Goal: Transaction & Acquisition: Download file/media

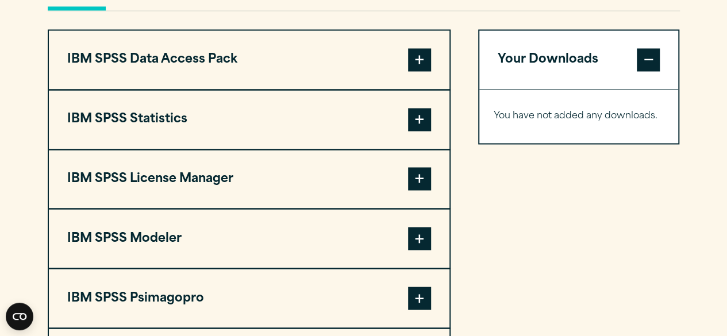
scroll to position [747, 0]
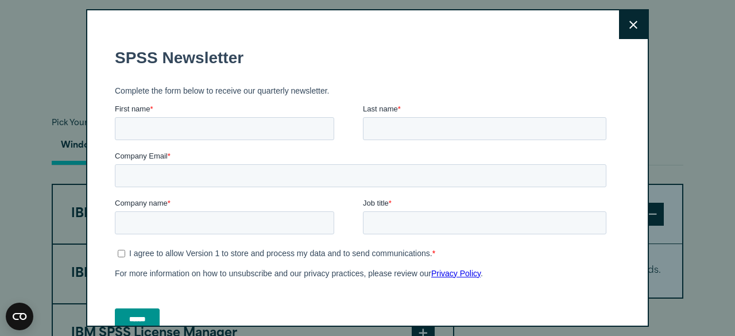
click at [629, 29] on button "Close" at bounding box center [633, 24] width 29 height 29
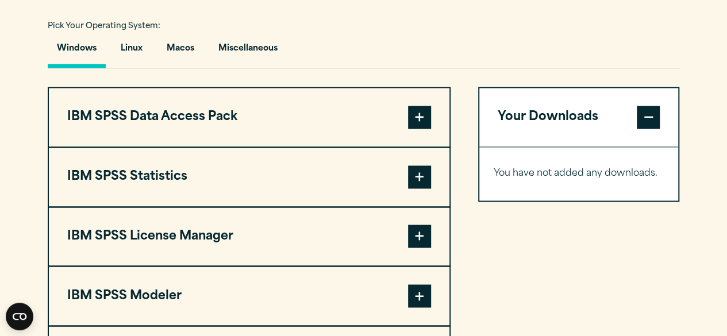
scroll to position [862, 0]
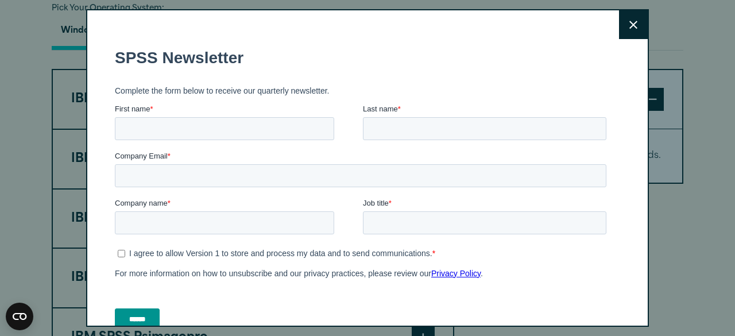
click at [630, 24] on icon at bounding box center [634, 25] width 8 height 8
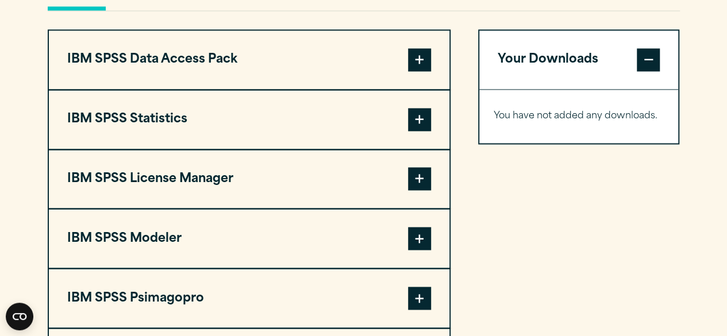
scroll to position [919, 0]
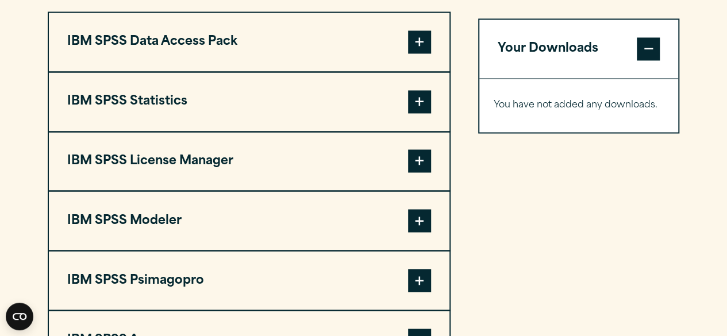
click at [416, 101] on span at bounding box center [419, 101] width 23 height 23
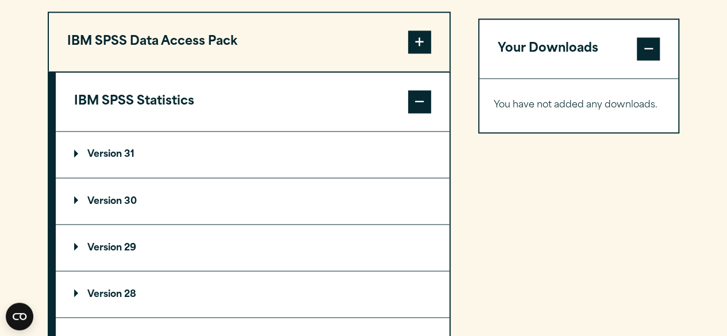
click at [116, 248] on p "Version 29" at bounding box center [105, 247] width 62 height 9
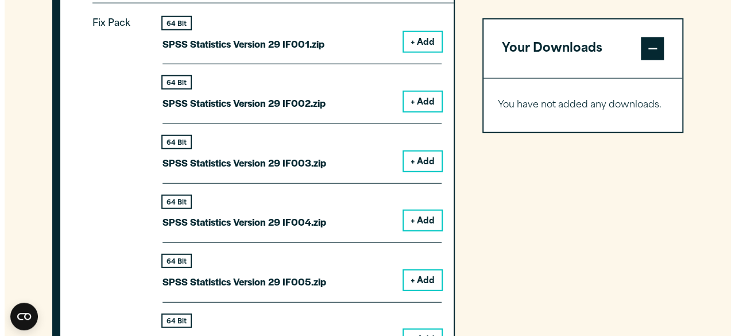
scroll to position [1149, 0]
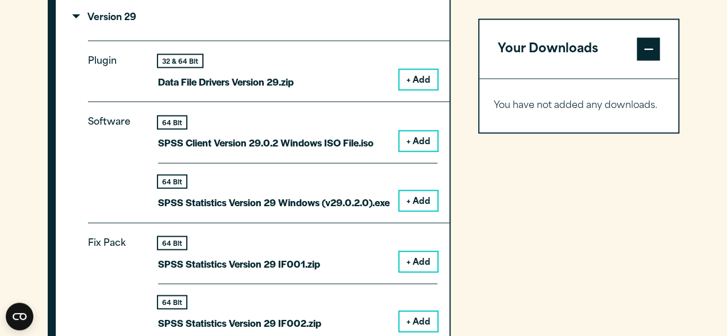
click at [418, 203] on button "+ Add" at bounding box center [418, 201] width 38 height 20
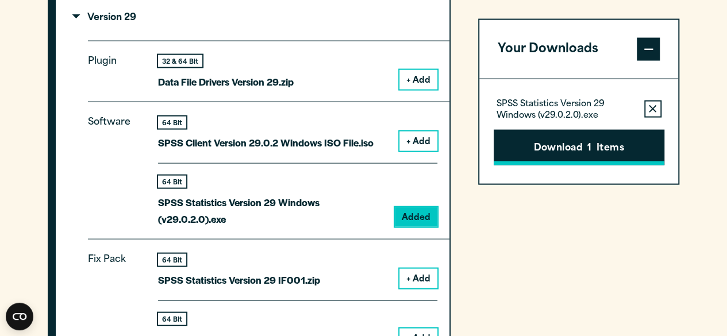
click at [551, 144] on button "Download 1 Items" at bounding box center [579, 147] width 171 height 36
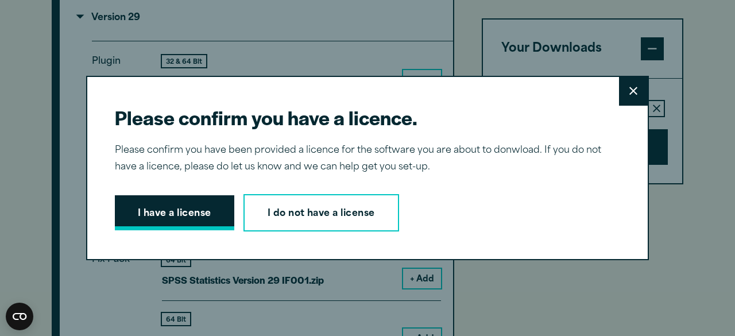
click at [192, 219] on button "I have a license" at bounding box center [174, 213] width 119 height 36
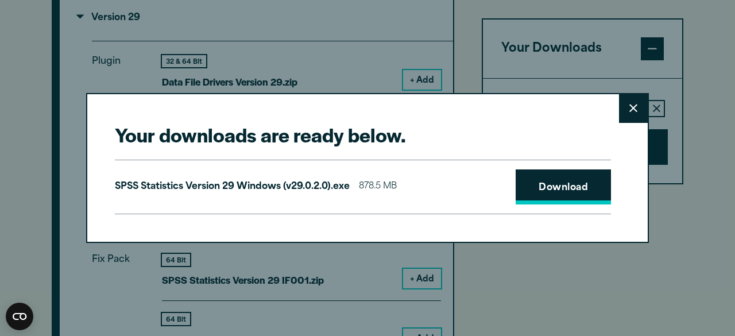
click at [521, 182] on link "Download" at bounding box center [563, 187] width 95 height 36
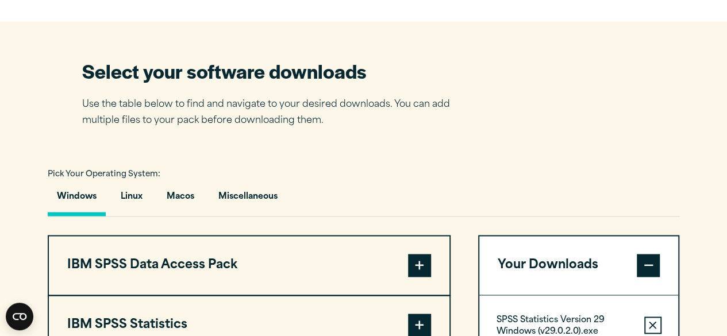
scroll to position [862, 0]
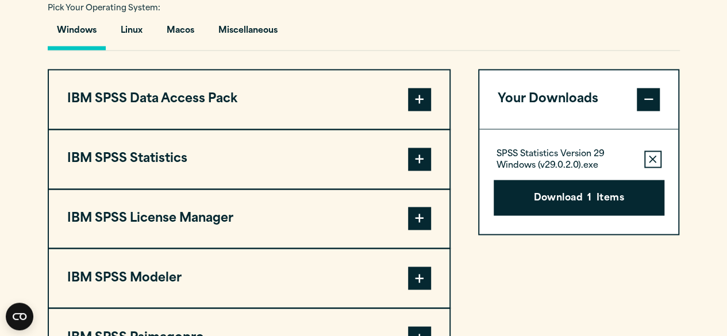
click at [421, 153] on span at bounding box center [419, 159] width 23 height 23
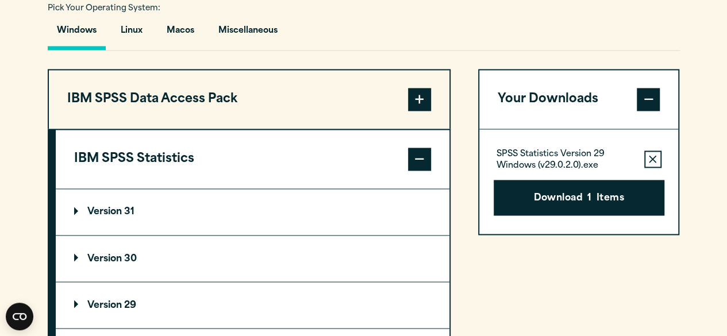
click at [653, 158] on icon "button" at bounding box center [652, 158] width 7 height 7
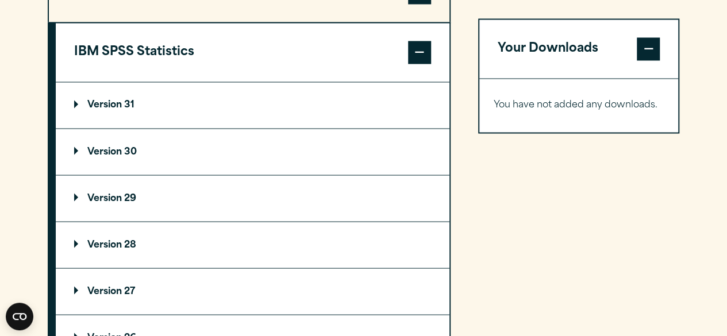
scroll to position [977, 0]
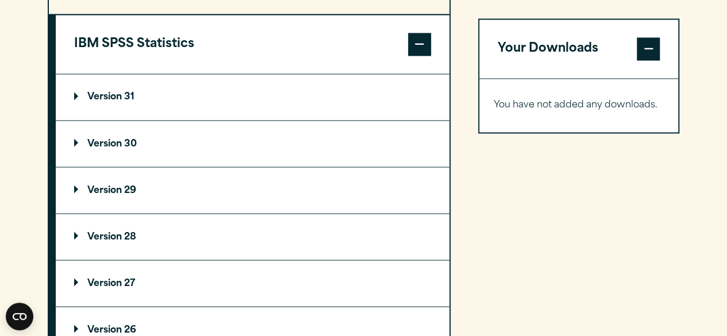
click at [126, 145] on p "Version 30" at bounding box center [105, 143] width 63 height 9
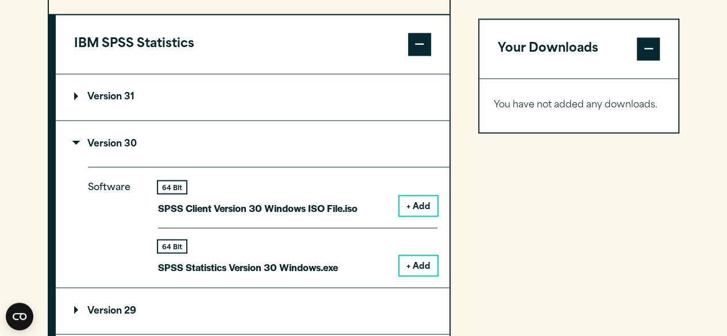
click at [412, 263] on button "+ Add" at bounding box center [418, 266] width 38 height 20
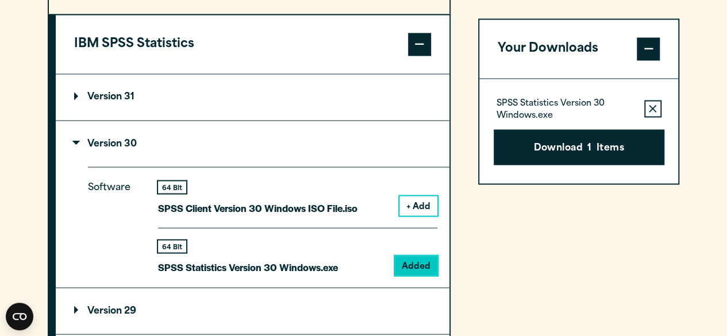
click at [557, 140] on button "Download 1 Items" at bounding box center [579, 147] width 171 height 36
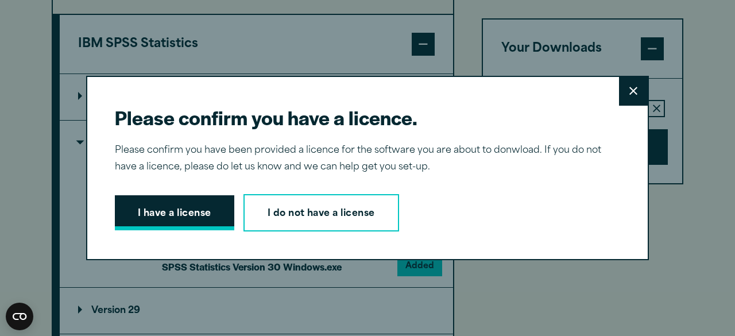
click at [148, 209] on button "I have a license" at bounding box center [174, 213] width 119 height 36
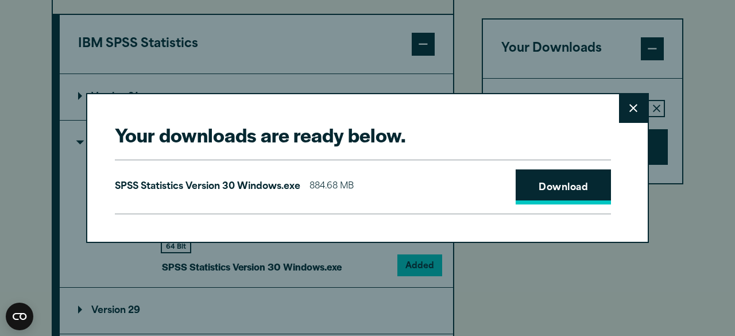
click at [541, 195] on link "Download" at bounding box center [563, 187] width 95 height 36
click at [630, 112] on icon at bounding box center [634, 108] width 8 height 9
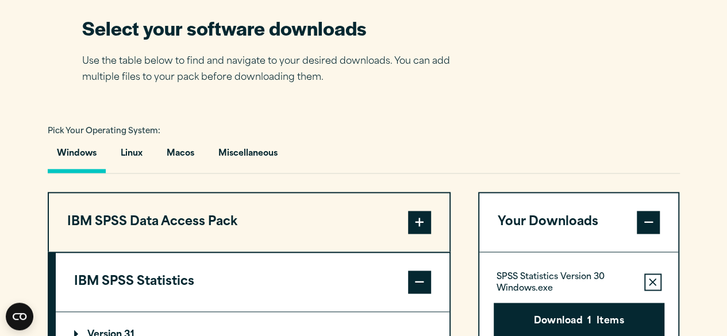
scroll to position [632, 0]
